Goal: Task Accomplishment & Management: Manage account settings

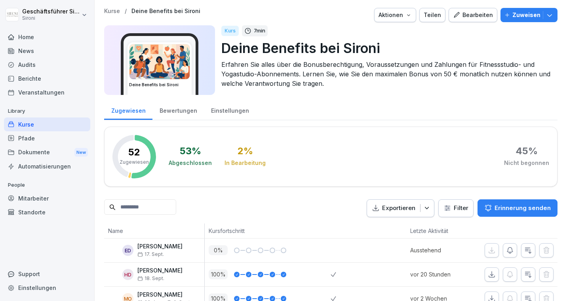
click at [23, 38] on div "Home" at bounding box center [47, 37] width 86 height 14
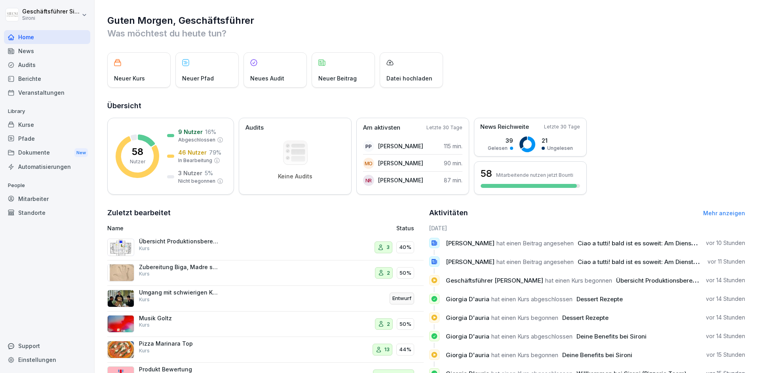
click at [27, 122] on div "Kurse" at bounding box center [47, 125] width 86 height 14
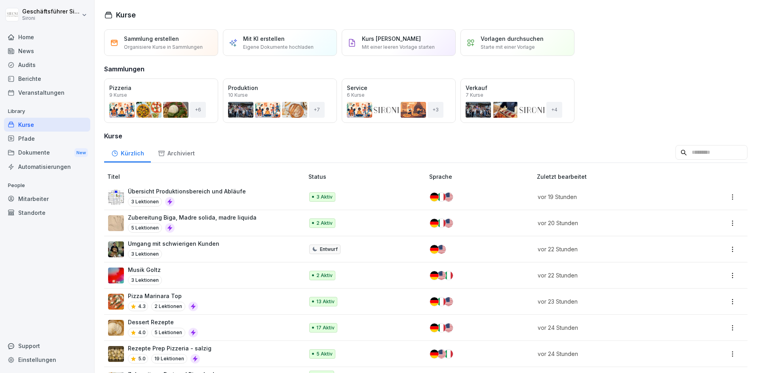
click at [702, 154] on input at bounding box center [712, 152] width 72 height 15
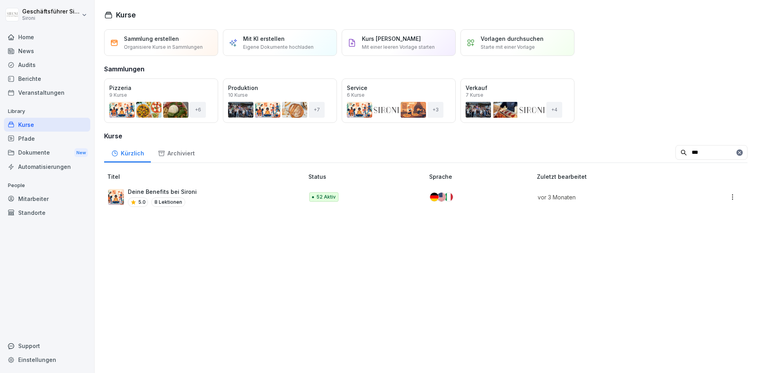
type input "***"
click at [183, 191] on p "Deine Benefits bei Sironi" at bounding box center [162, 191] width 69 height 8
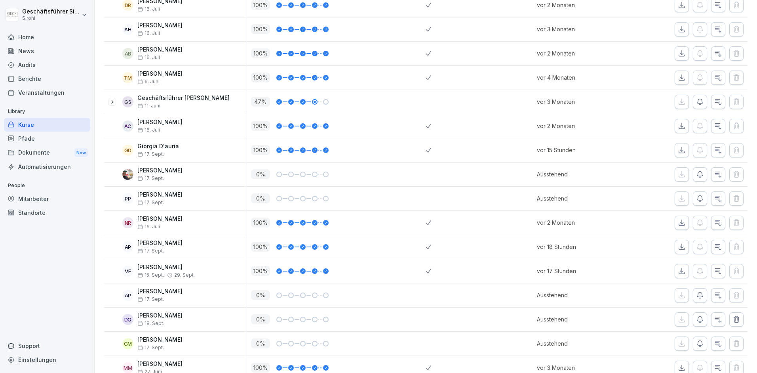
scroll to position [21, 0]
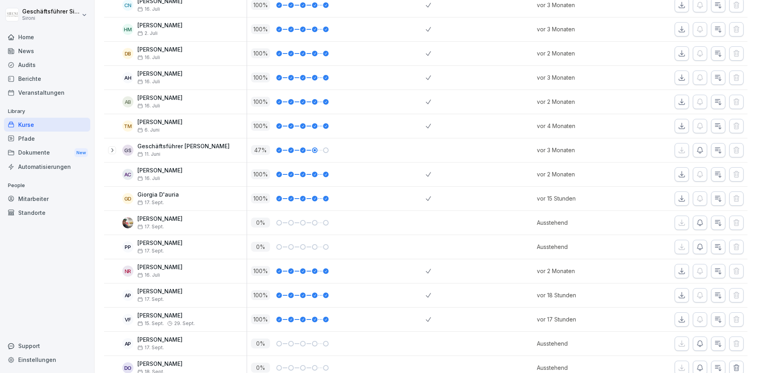
scroll to position [877, 0]
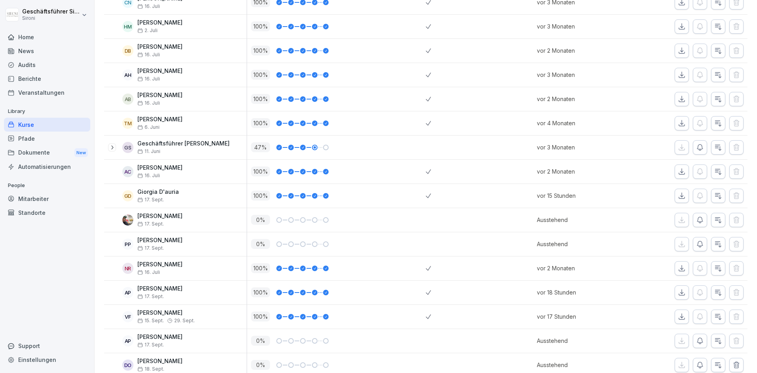
click at [36, 200] on div "Mitarbeiter" at bounding box center [47, 199] width 86 height 14
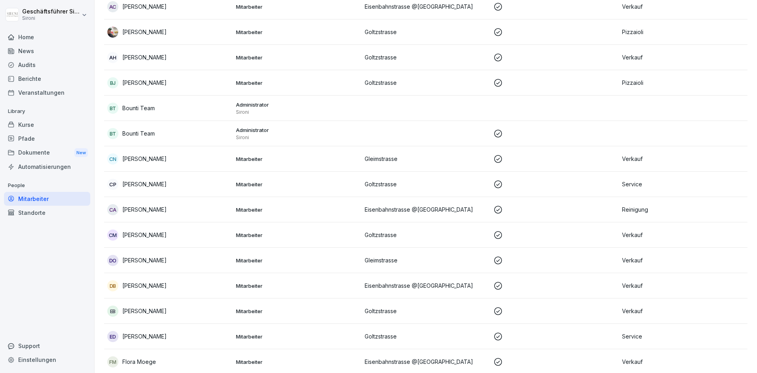
scroll to position [224, 0]
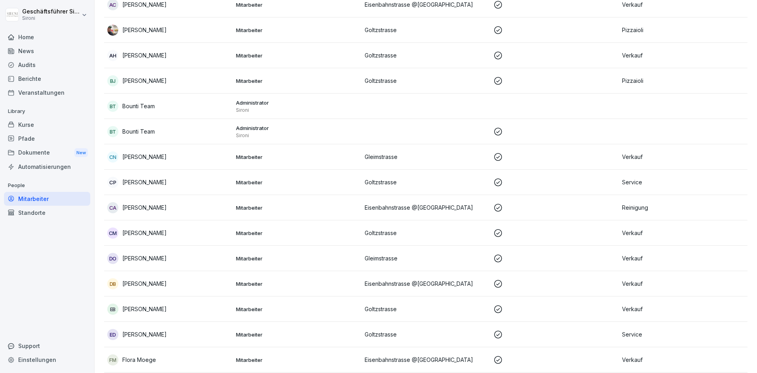
click at [129, 261] on p "Deborah Oltramari" at bounding box center [144, 258] width 44 height 8
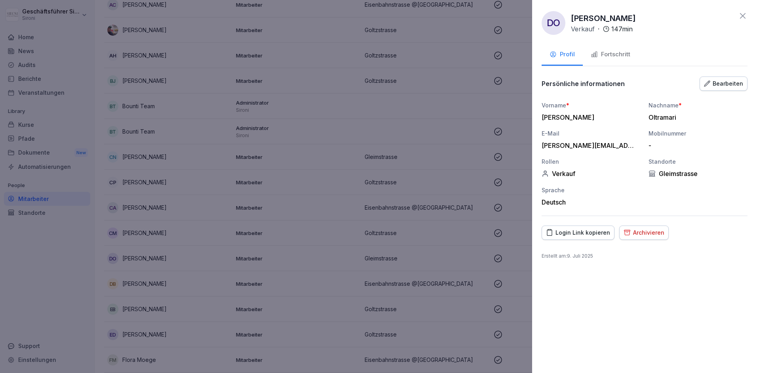
click at [609, 57] on div "Fortschritt" at bounding box center [611, 54] width 40 height 9
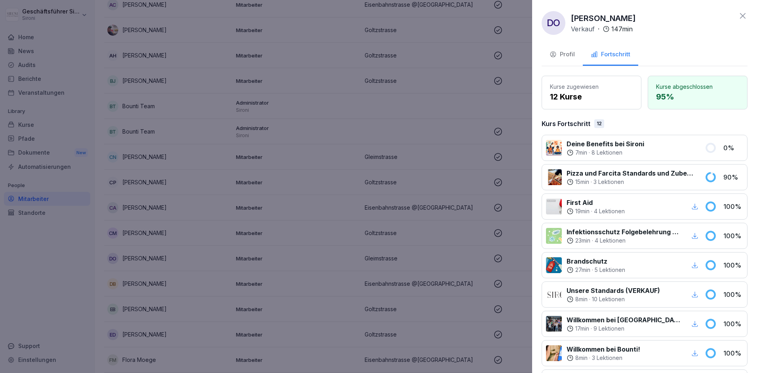
click at [608, 140] on p "Deine Benefits bei Sironi" at bounding box center [606, 144] width 78 height 10
click at [598, 149] on p "8 Lektionen" at bounding box center [607, 153] width 31 height 8
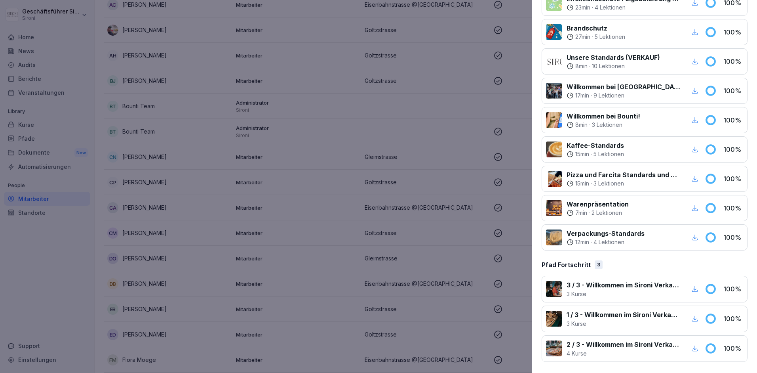
scroll to position [0, 0]
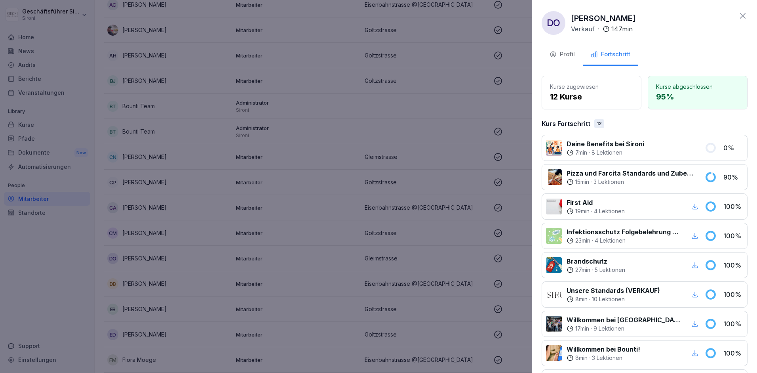
click at [746, 21] on div "DO Deborah Oltramari Verkauf · 147 min" at bounding box center [645, 23] width 206 height 24
click at [746, 17] on icon at bounding box center [743, 16] width 10 height 10
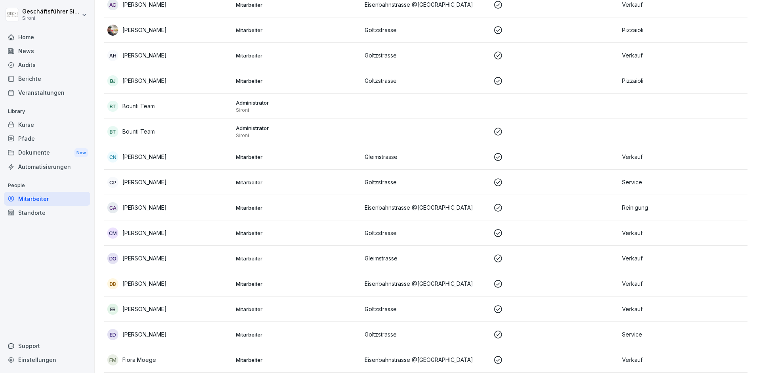
click at [30, 121] on div "Kurse" at bounding box center [47, 125] width 86 height 14
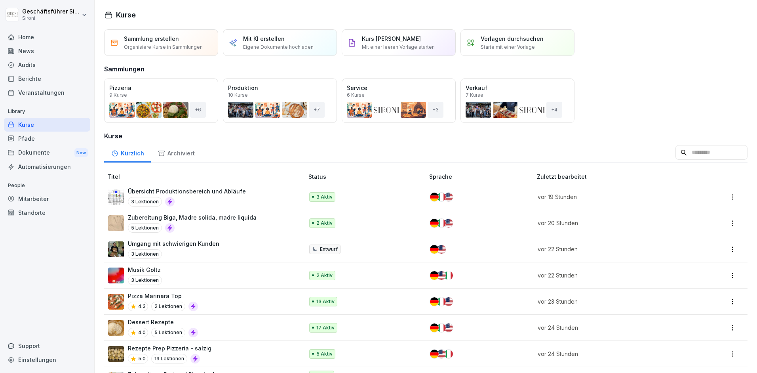
click at [228, 192] on p "Übersicht Produktionsbereich und Abläufe" at bounding box center [187, 191] width 118 height 8
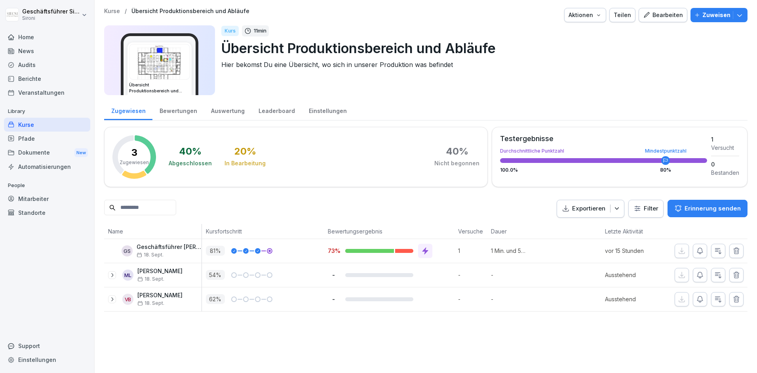
click at [657, 14] on div "Bearbeiten" at bounding box center [663, 15] width 40 height 9
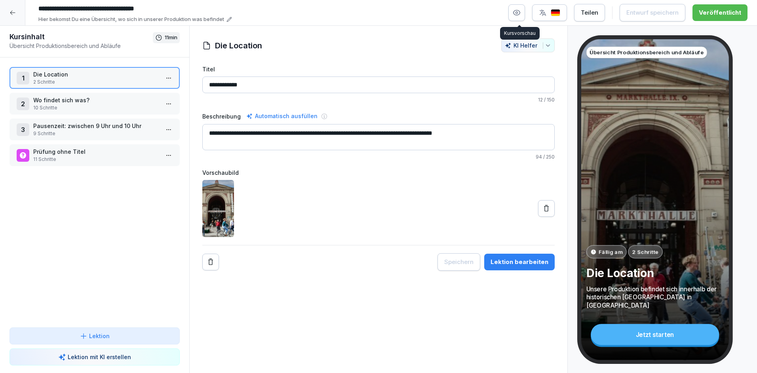
click at [524, 10] on button "button" at bounding box center [517, 12] width 17 height 17
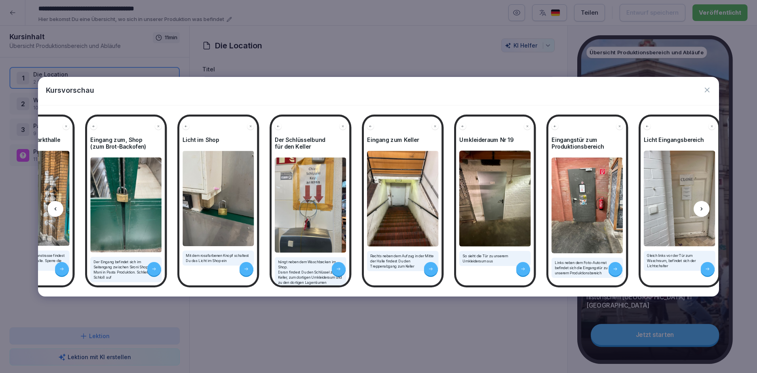
scroll to position [0, 499]
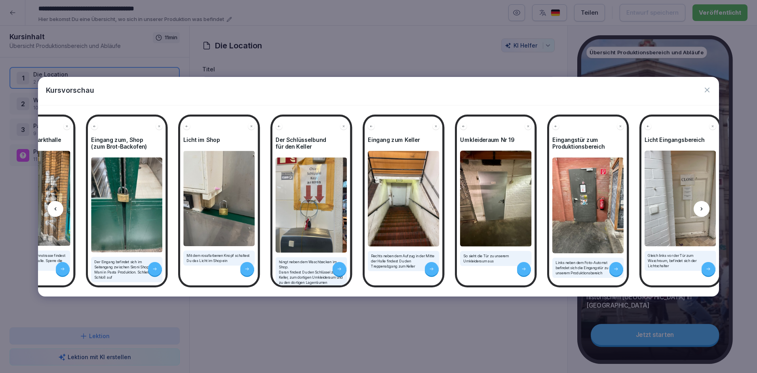
click at [709, 91] on icon "button" at bounding box center [707, 90] width 8 height 8
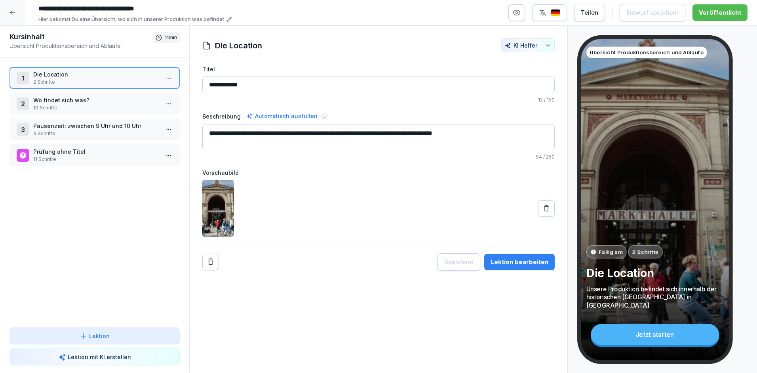
click at [13, 12] on icon at bounding box center [12, 13] width 5 height 4
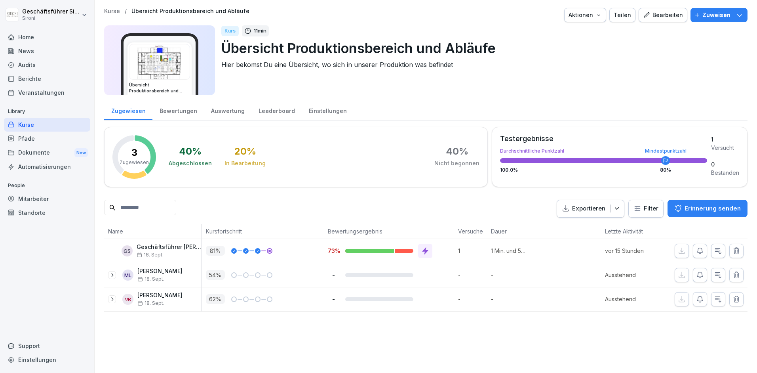
click at [32, 202] on div "Mitarbeiter" at bounding box center [47, 199] width 86 height 14
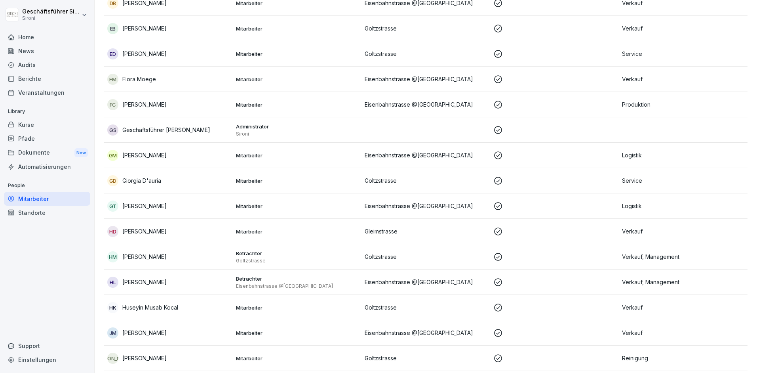
scroll to position [504, 0]
click at [152, 31] on p "Emilia Carmen Buccino" at bounding box center [144, 29] width 44 height 8
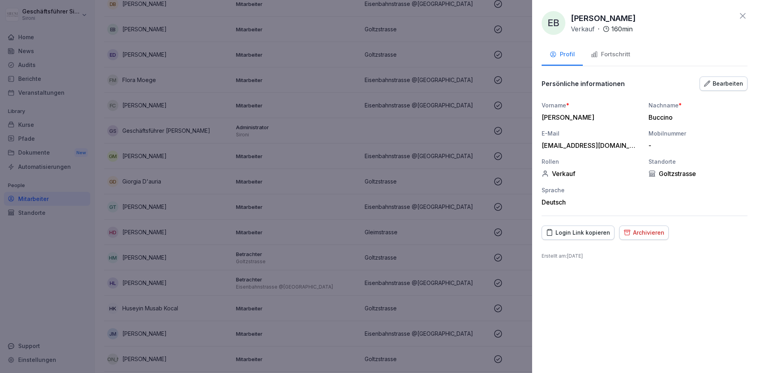
click at [606, 55] on div "Fortschritt" at bounding box center [611, 54] width 40 height 9
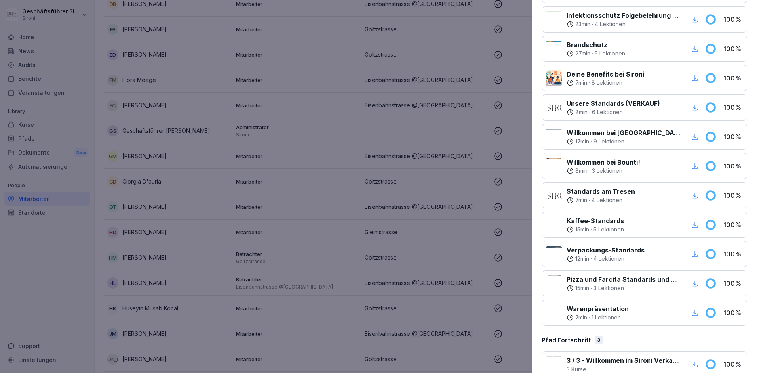
scroll to position [262, 0]
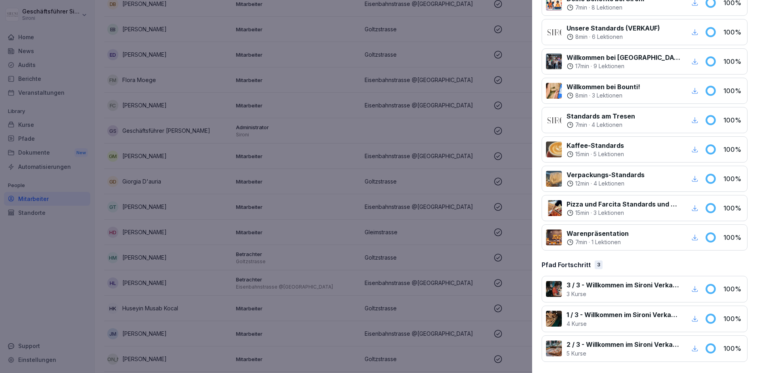
click at [40, 293] on div at bounding box center [378, 186] width 757 height 373
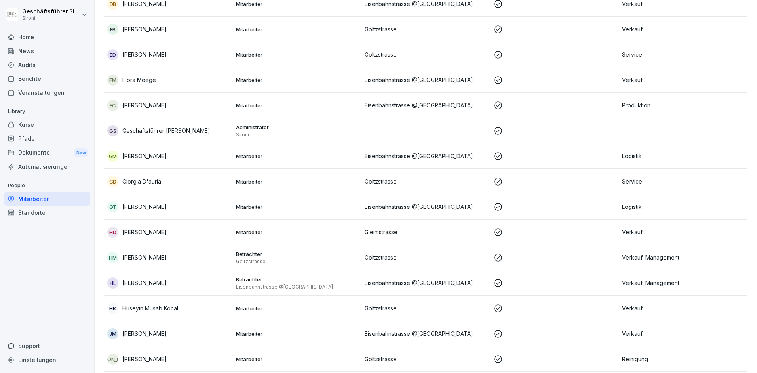
scroll to position [0, 0]
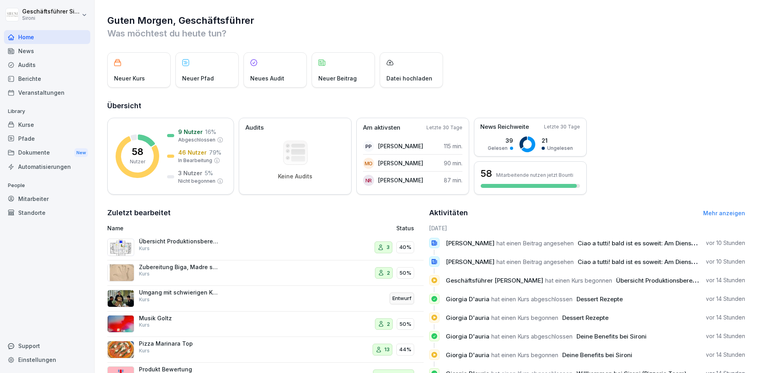
scroll to position [29, 0]
